Goal: Task Accomplishment & Management: Manage account settings

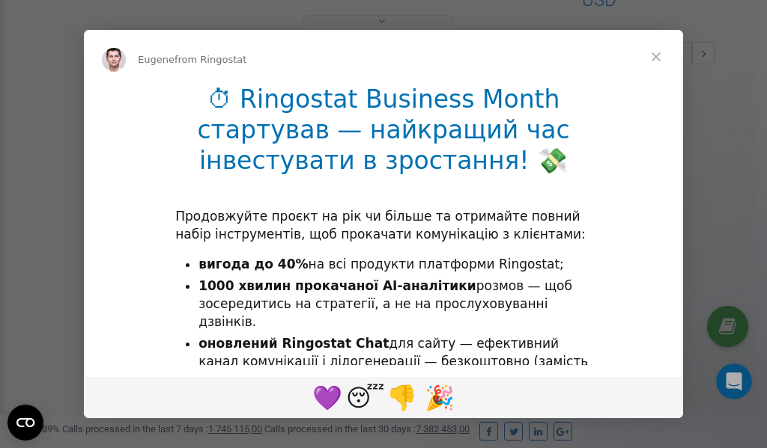
click at [656, 55] on span "Close" at bounding box center [656, 57] width 54 height 54
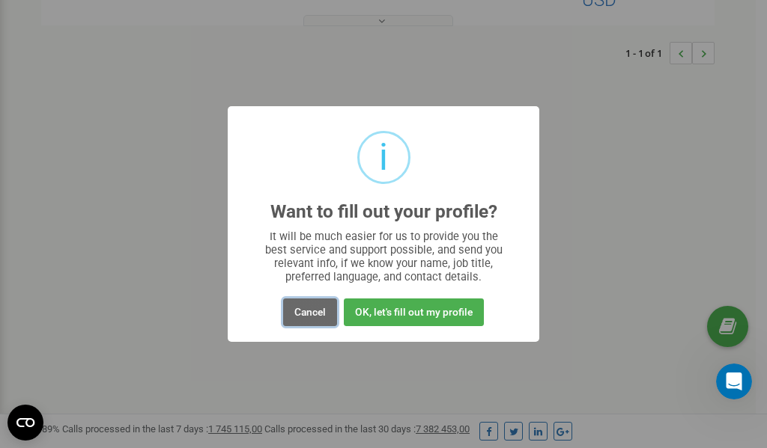
click at [314, 312] on button "Cancel" at bounding box center [310, 313] width 54 height 28
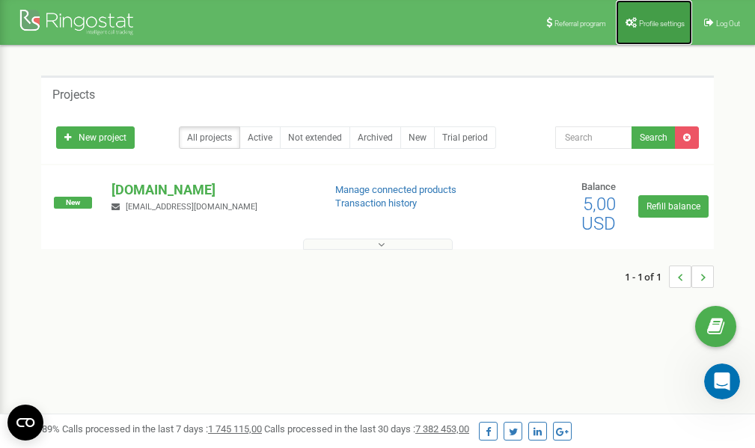
click at [641, 19] on span "Profile settings" at bounding box center [662, 23] width 46 height 8
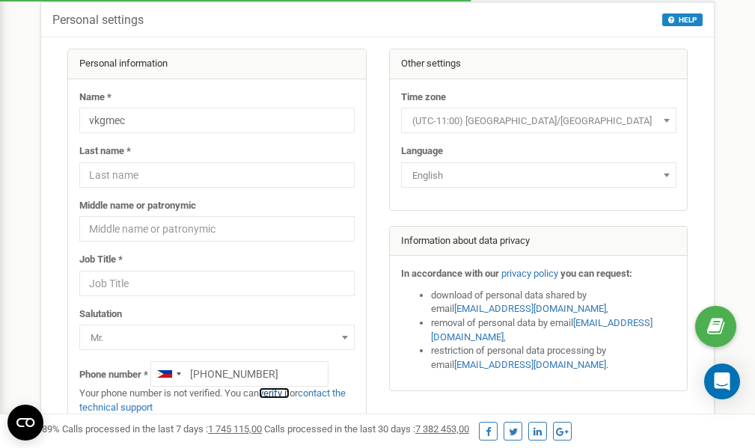
click at [285, 395] on link "verify it" at bounding box center [274, 393] width 31 height 11
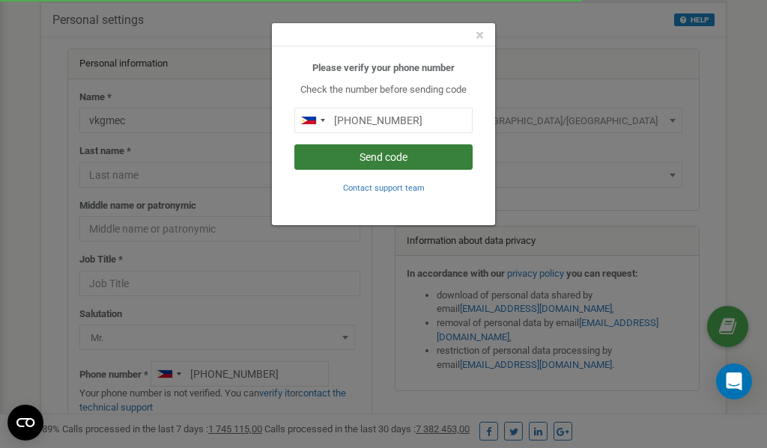
click at [383, 153] on button "Send code" at bounding box center [383, 156] width 178 height 25
